Goal: Task Accomplishment & Management: Use online tool/utility

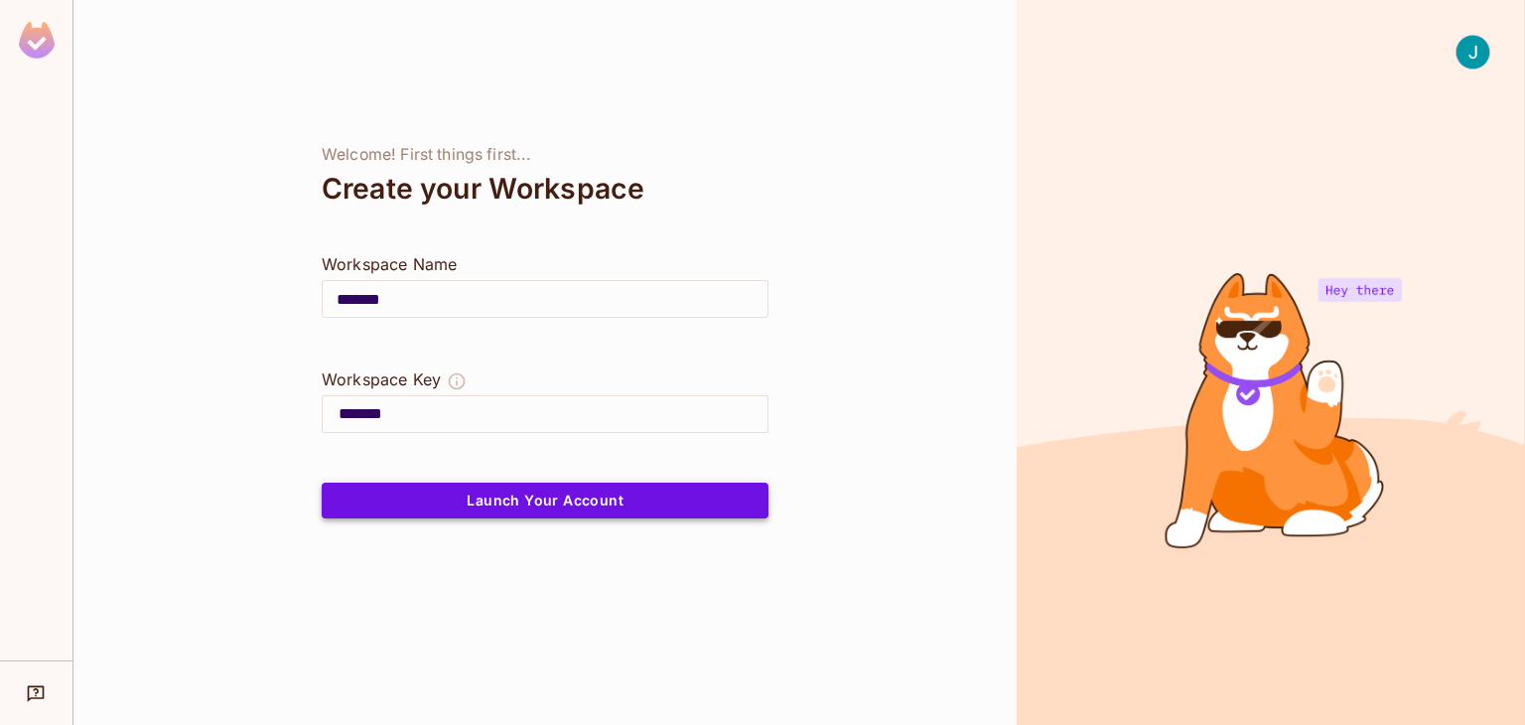
click at [481, 502] on button "Launch Your Account" at bounding box center [545, 501] width 447 height 36
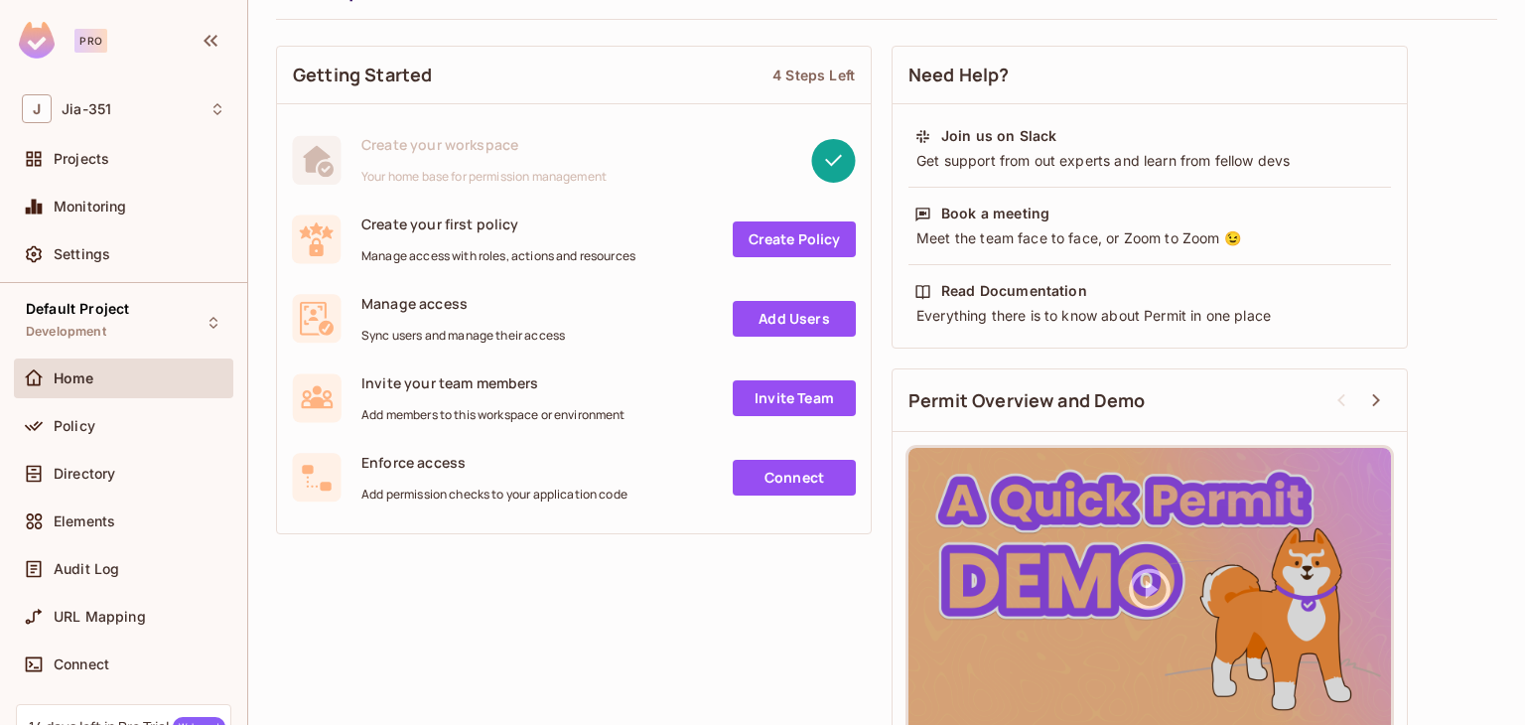
scroll to position [137, 0]
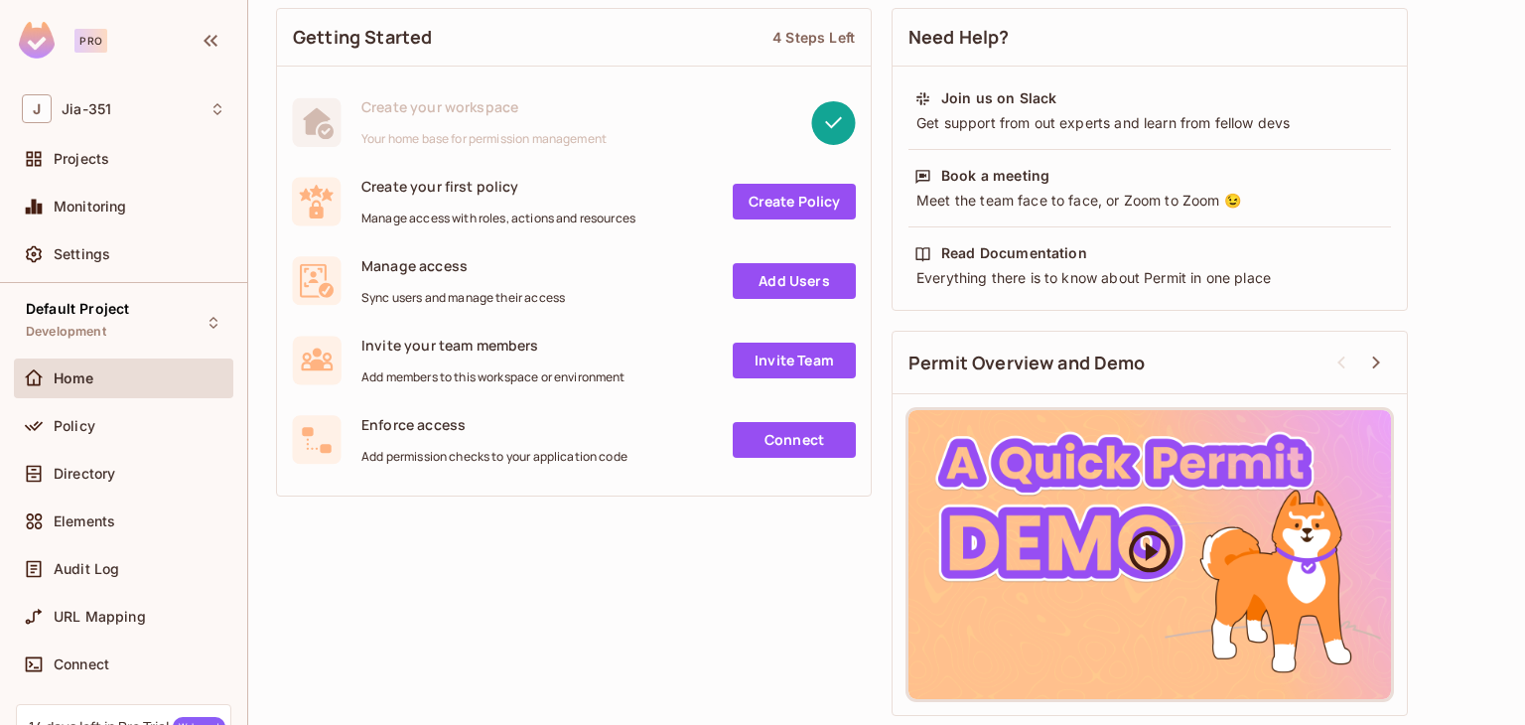
click at [1163, 553] on icon at bounding box center [1150, 551] width 50 height 50
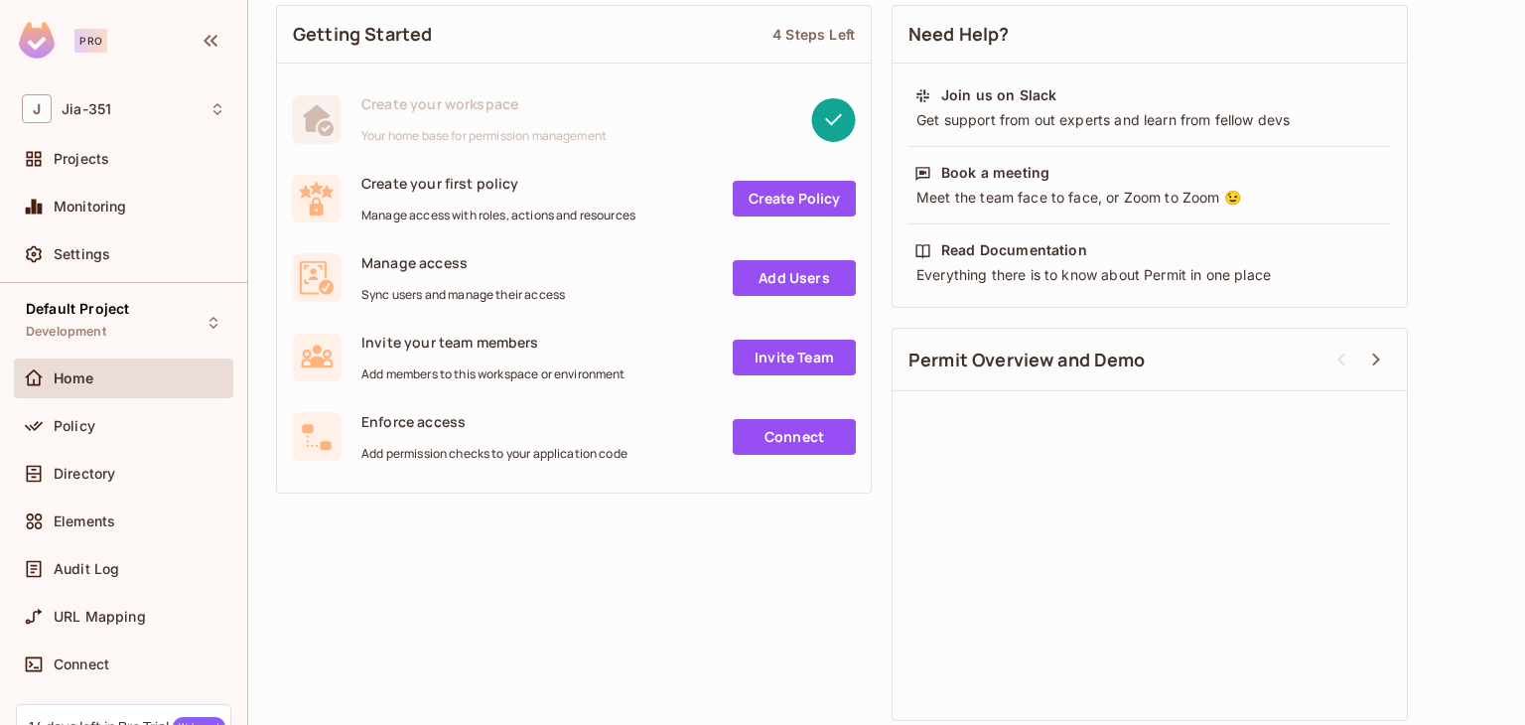
scroll to position [143, 0]
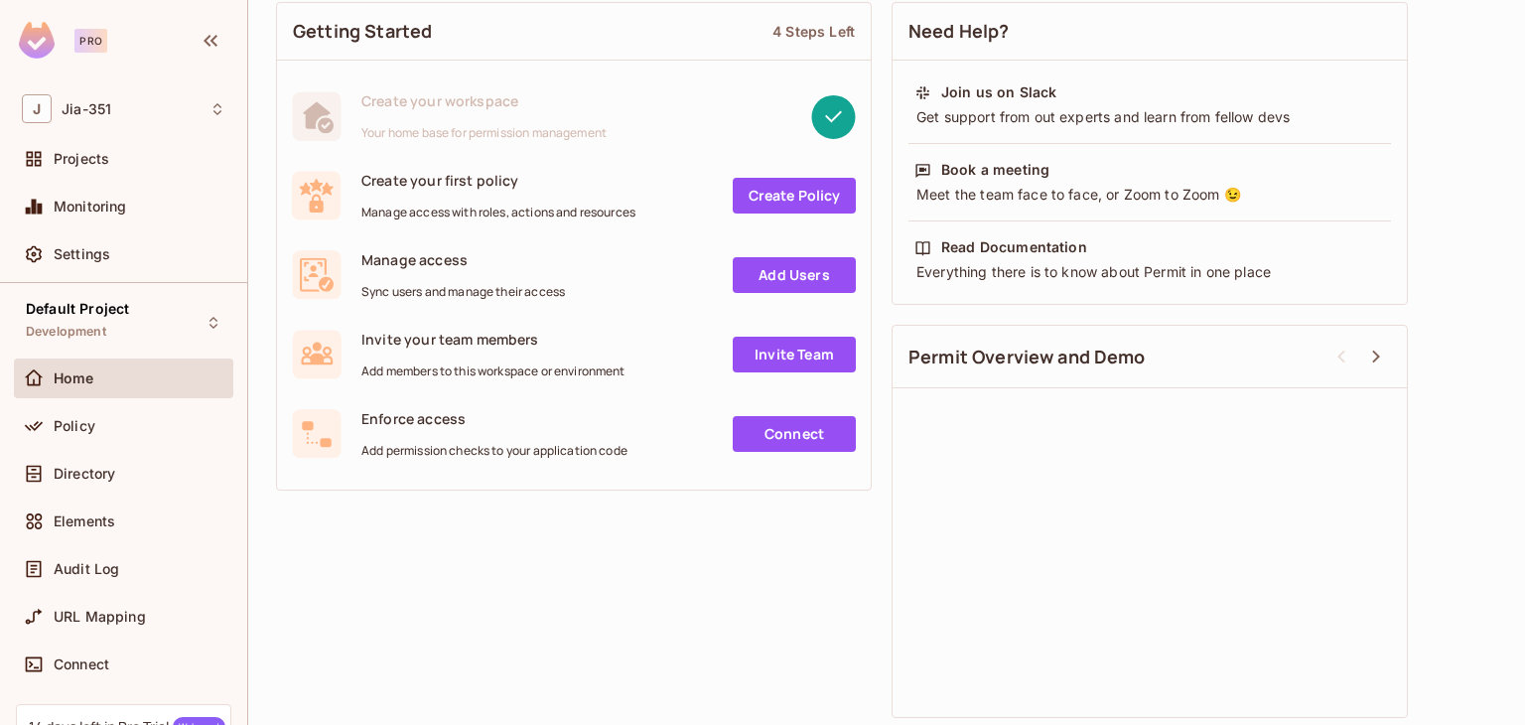
click at [618, 556] on div "Getting Started 4 Steps Left Create your workspace Your home base for permissio…" at bounding box center [886, 360] width 1221 height 736
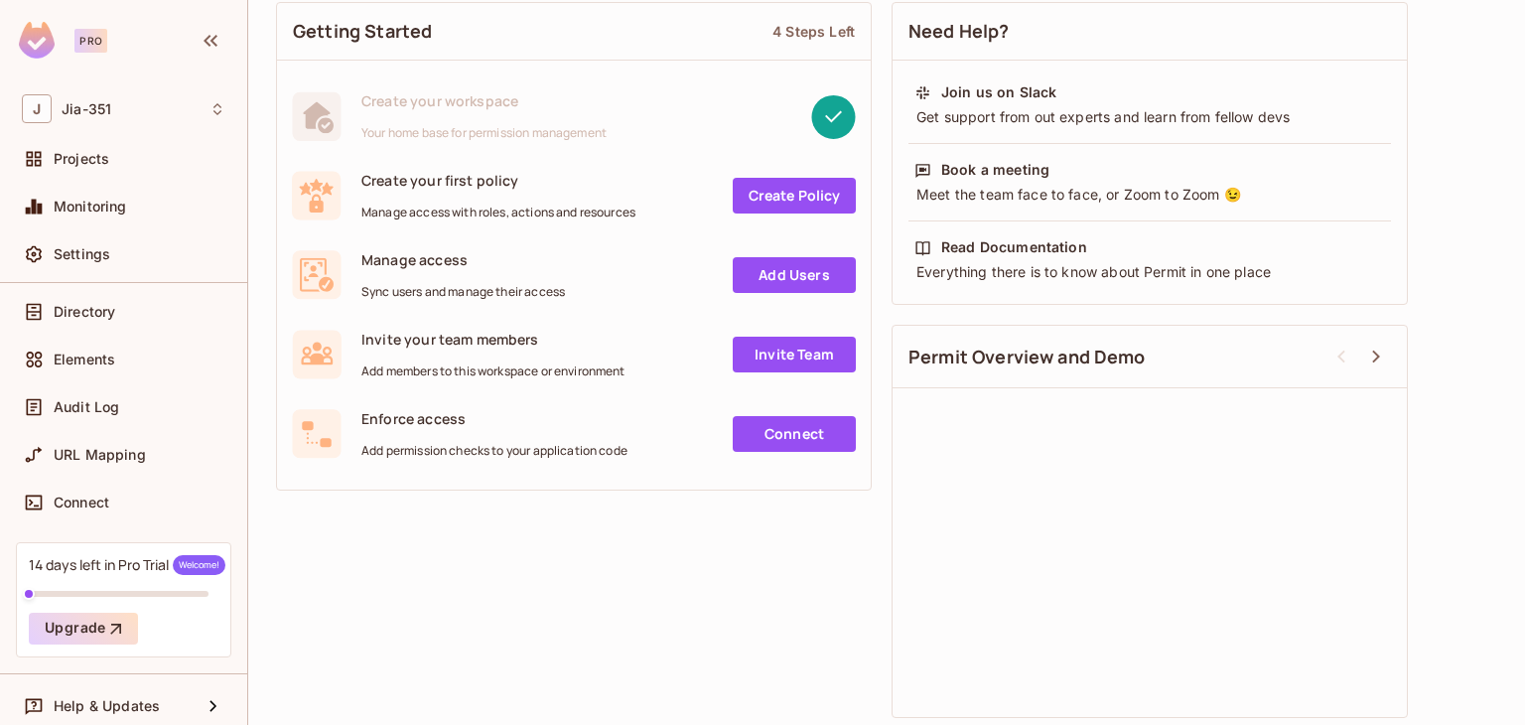
scroll to position [173, 0]
